Goal: Check status: Check status

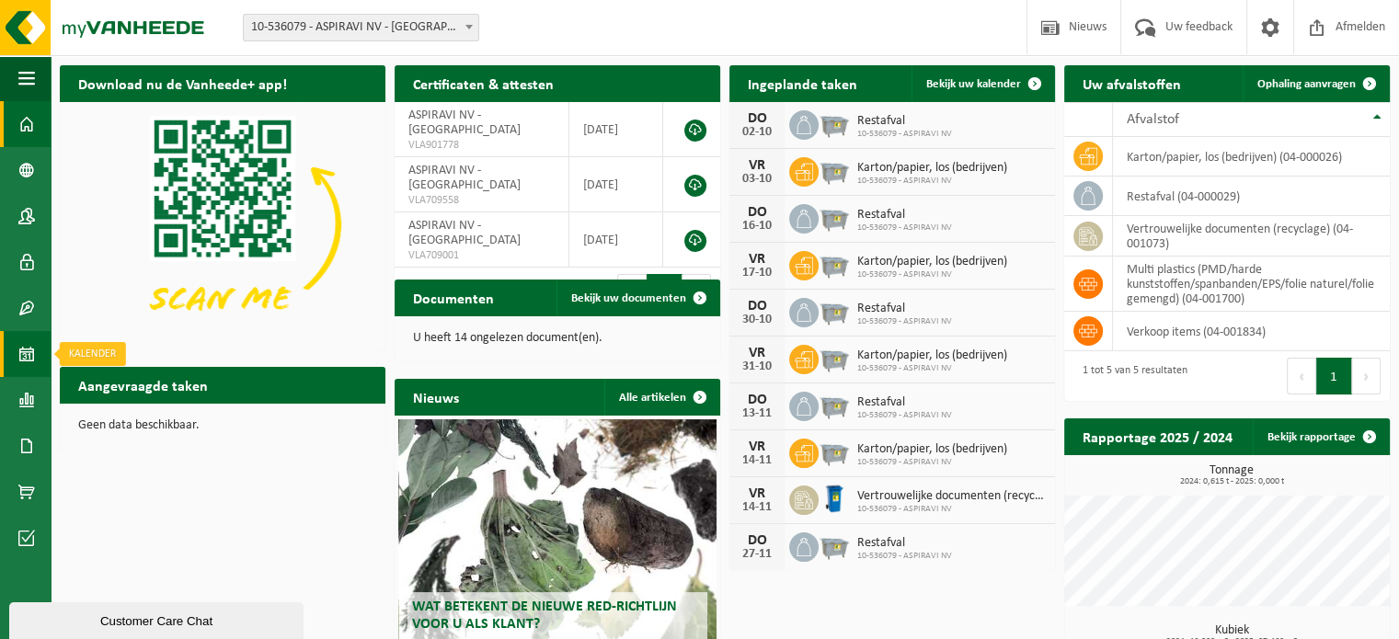
click at [40, 351] on link "Kalender" at bounding box center [25, 354] width 51 height 46
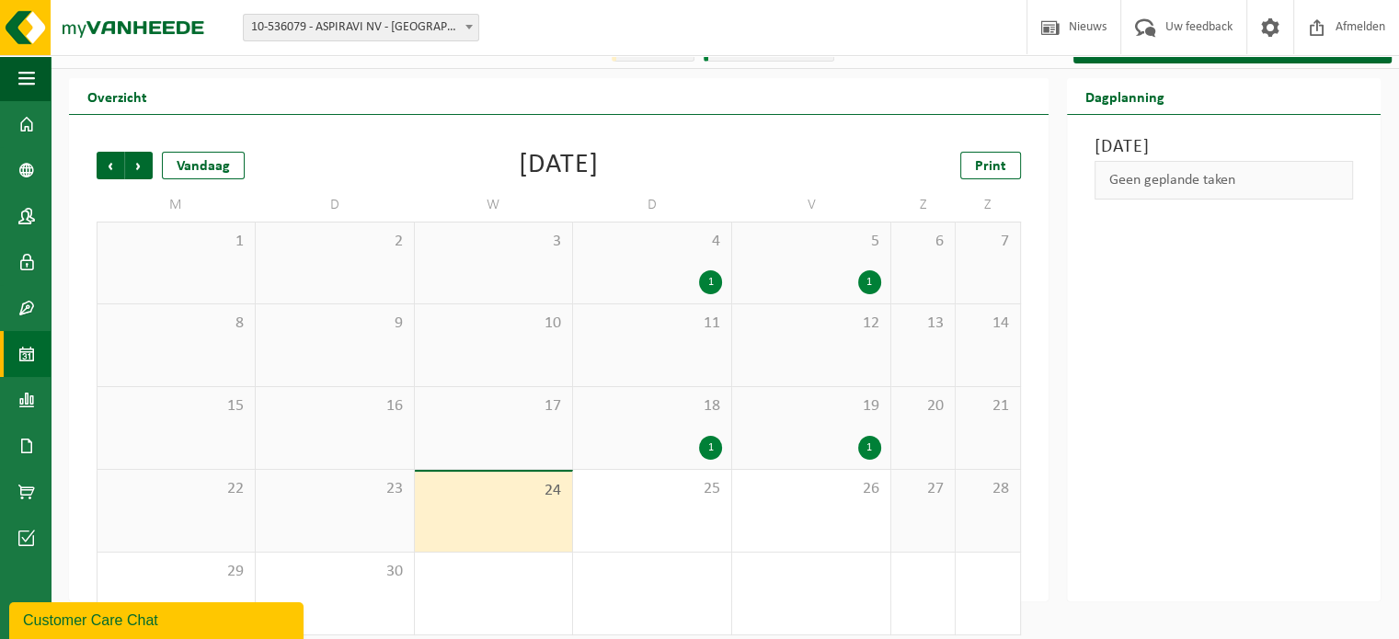
scroll to position [42, 0]
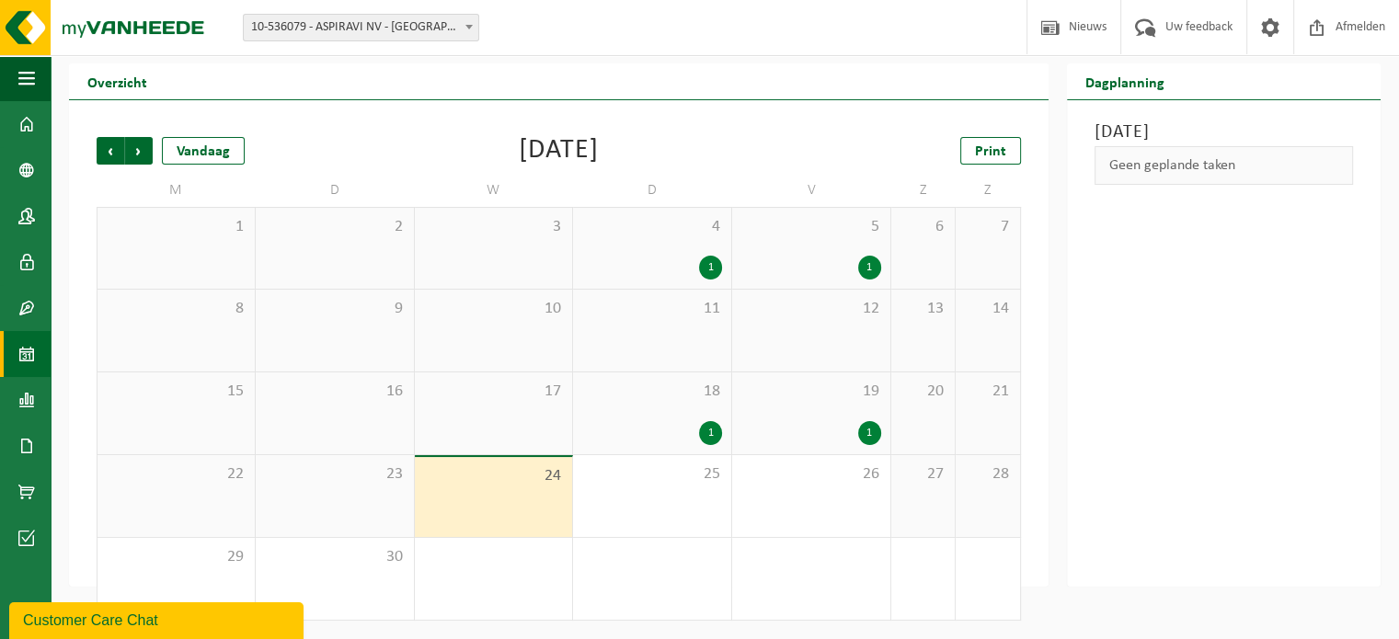
click at [687, 423] on div "1" at bounding box center [652, 433] width 140 height 24
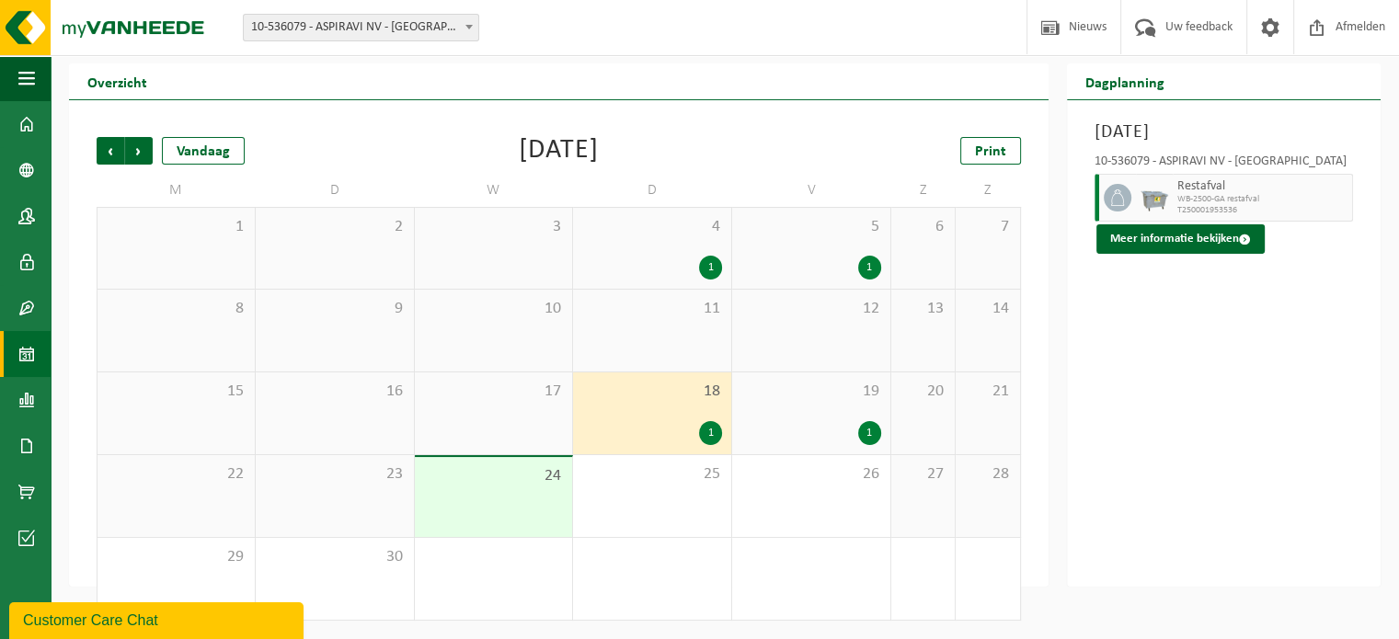
click at [798, 397] on span "19" at bounding box center [811, 392] width 140 height 20
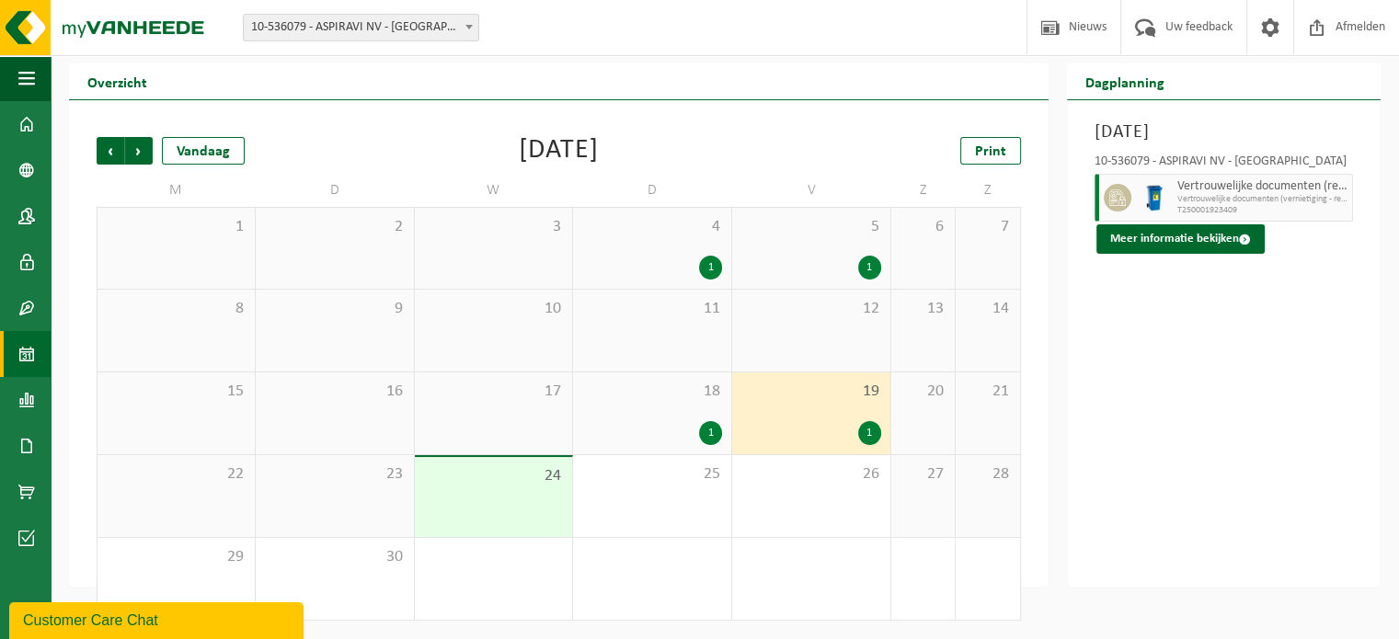
click at [802, 261] on div "1" at bounding box center [811, 268] width 140 height 24
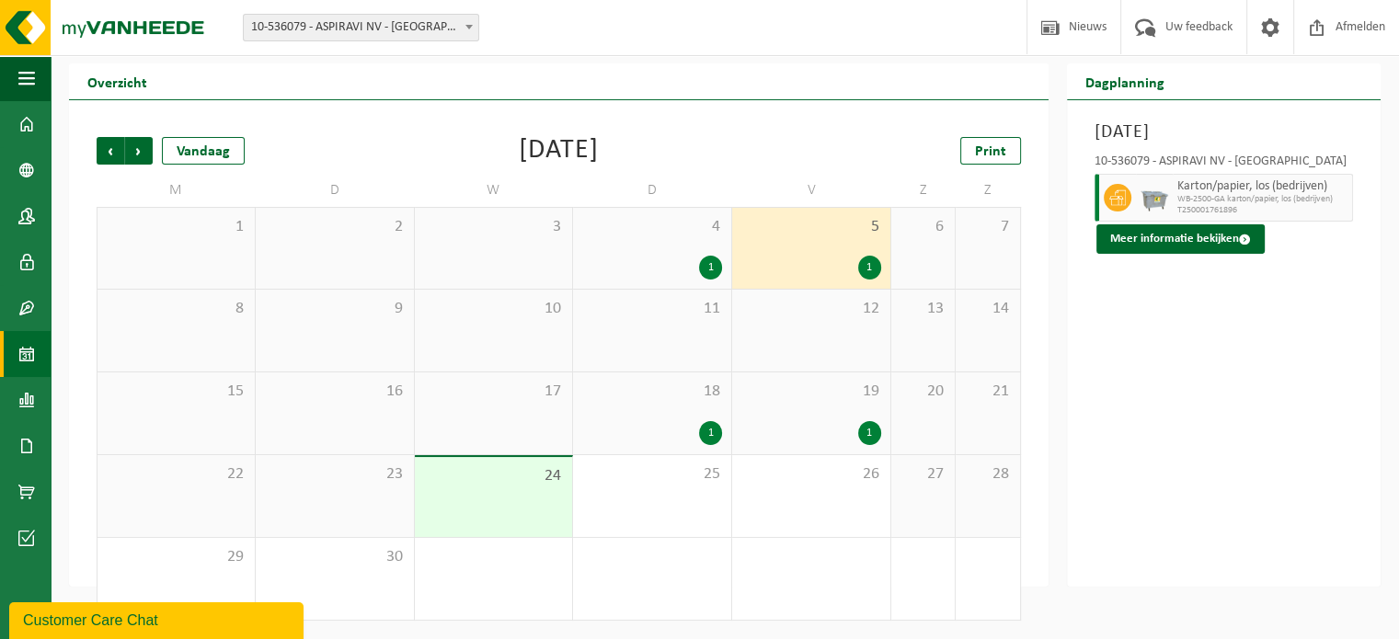
click at [697, 238] on div "4 1" at bounding box center [652, 248] width 158 height 81
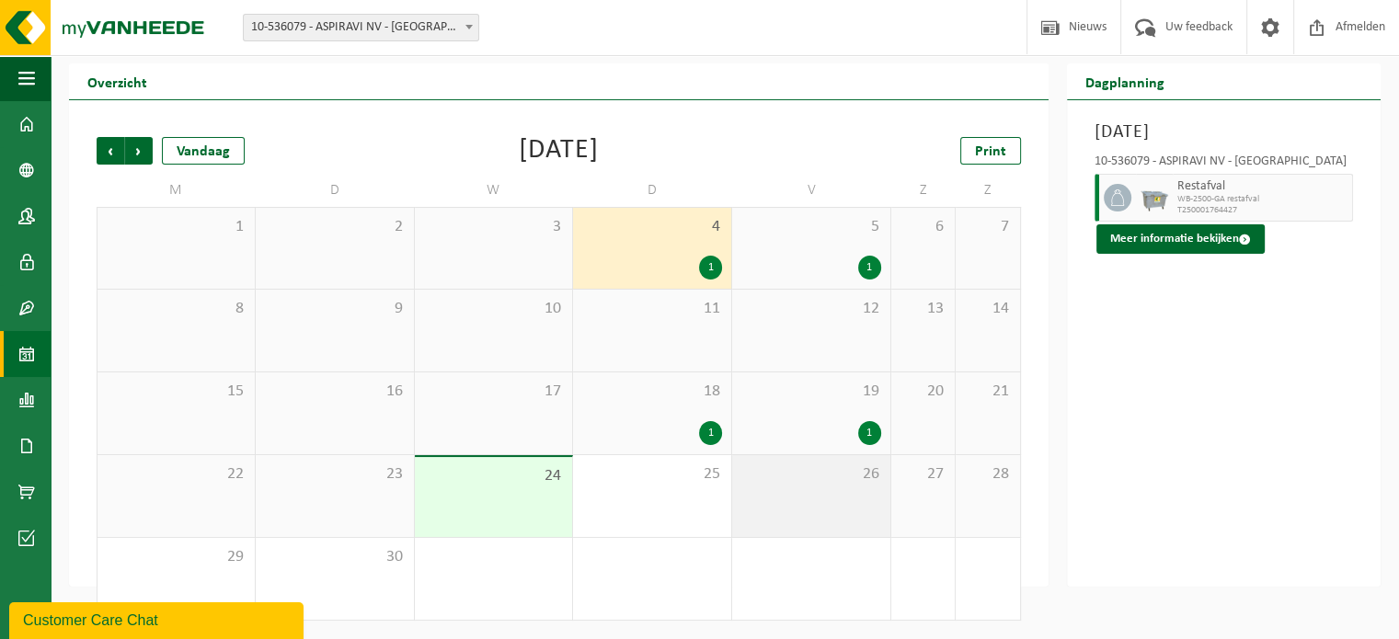
click at [841, 502] on div "26" at bounding box center [811, 496] width 158 height 82
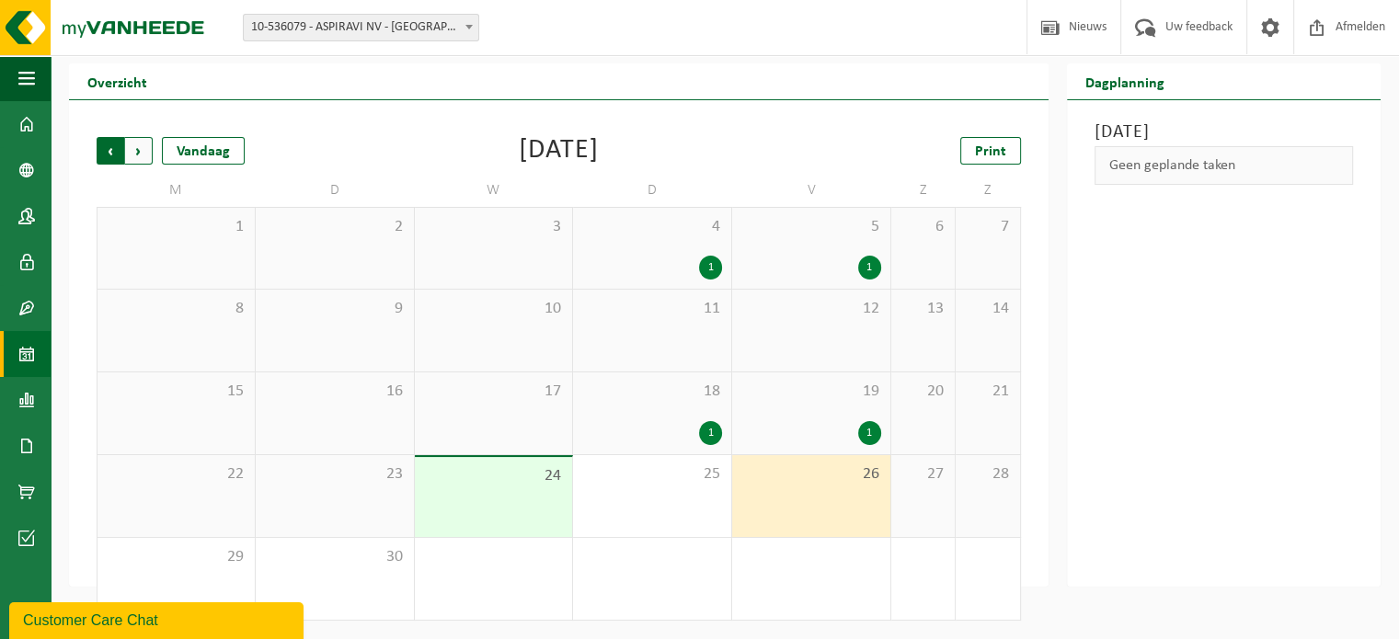
click at [151, 148] on span "Volgende" at bounding box center [139, 151] width 28 height 28
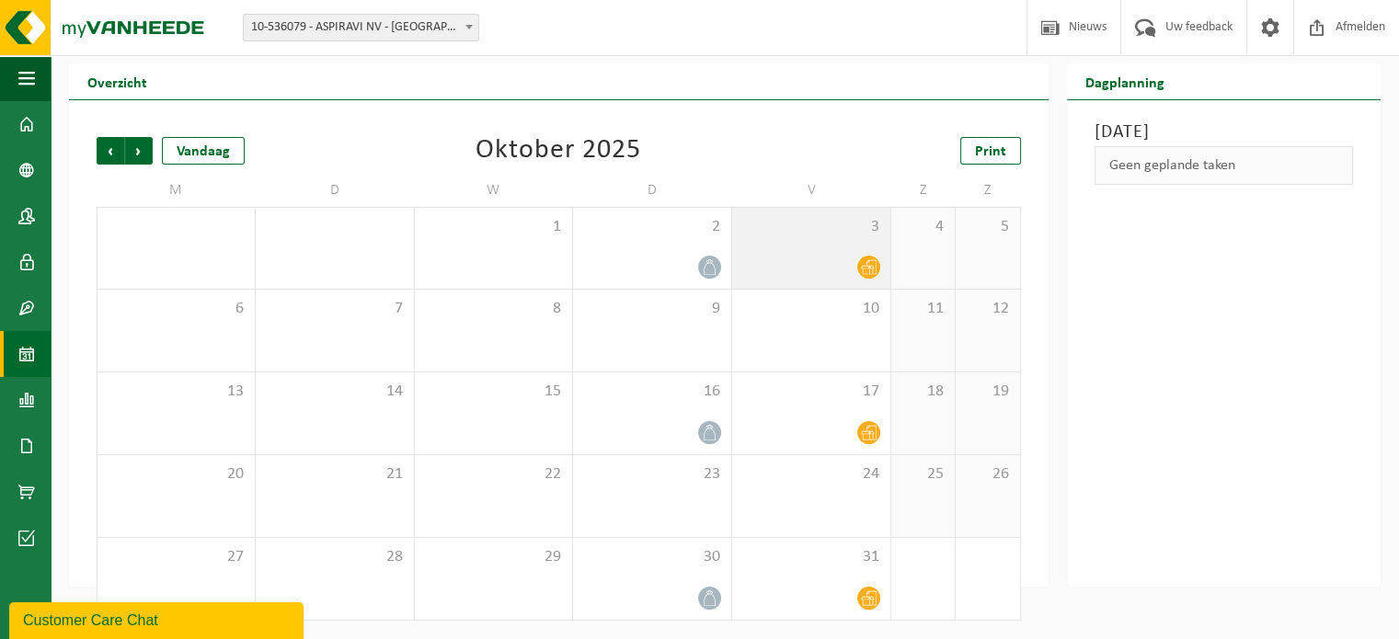
click at [866, 252] on div "3" at bounding box center [811, 248] width 158 height 81
